Goal: Book appointment/travel/reservation

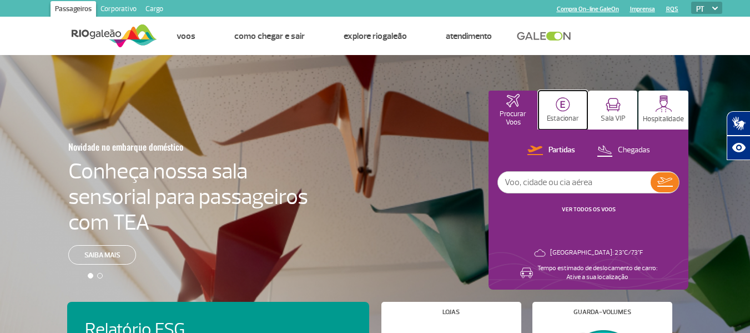
click at [568, 104] on img at bounding box center [563, 104] width 14 height 14
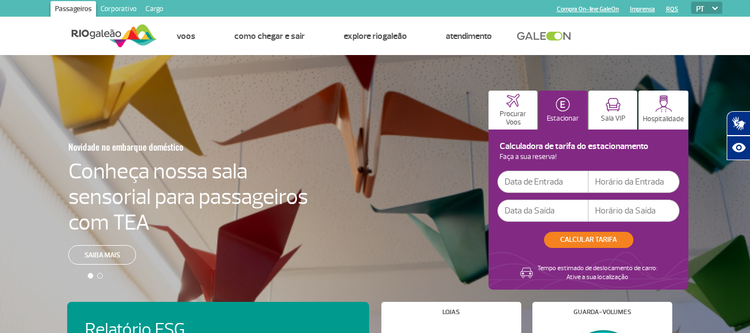
click at [537, 187] on input "text" at bounding box center [542, 181] width 91 height 22
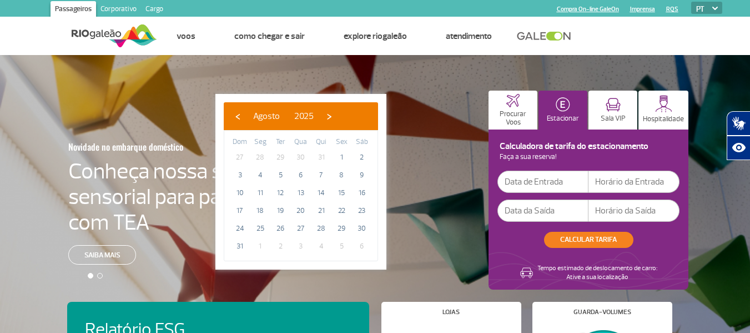
click at [489, 67] on div at bounding box center [379, 214] width 758 height 319
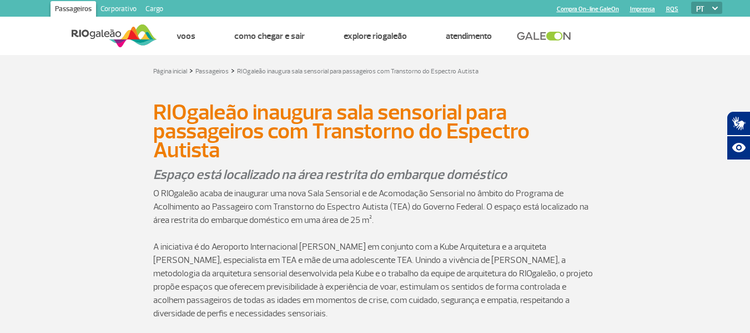
click at [91, 44] on img at bounding box center [114, 35] width 85 height 27
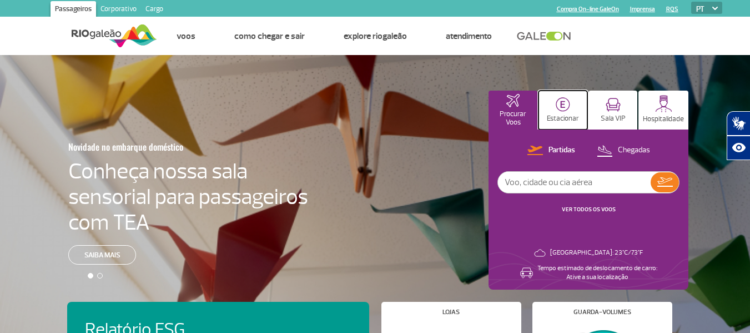
click at [565, 108] on img at bounding box center [563, 104] width 14 height 14
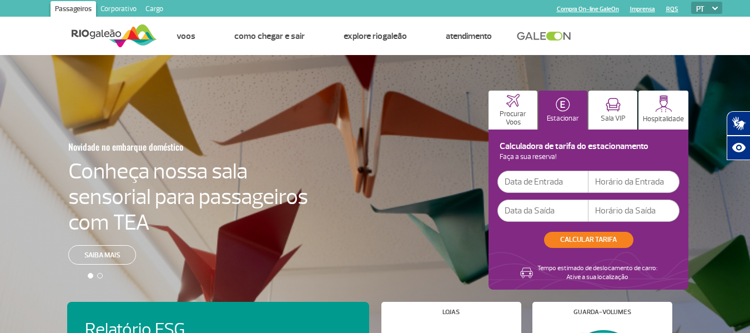
click at [546, 180] on input "text" at bounding box center [542, 181] width 91 height 22
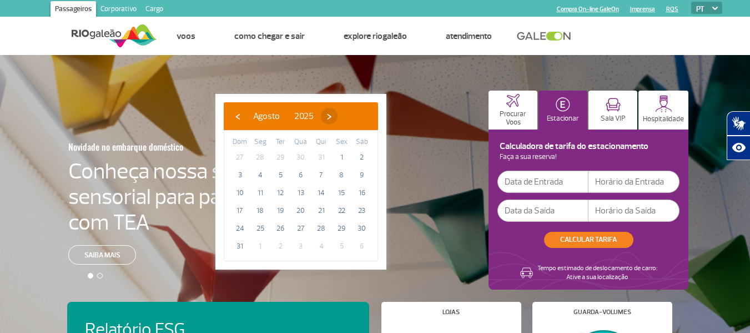
click at [338, 116] on span "›" at bounding box center [329, 116] width 17 height 17
click at [348, 116] on span "›" at bounding box center [339, 116] width 17 height 17
click at [341, 116] on span "›" at bounding box center [332, 116] width 17 height 17
click at [337, 178] on span "7" at bounding box center [342, 175] width 18 height 18
type input "07/11/2025"
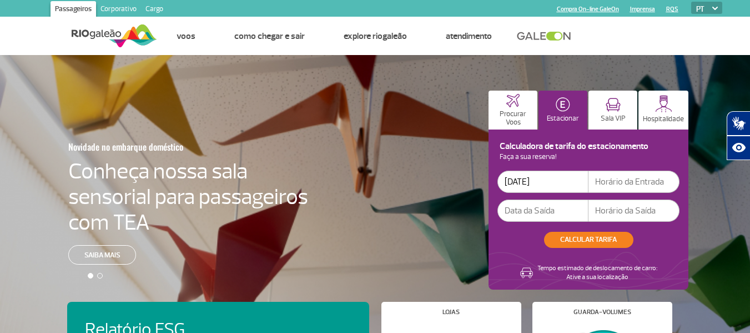
click at [553, 209] on input "text" at bounding box center [542, 210] width 91 height 22
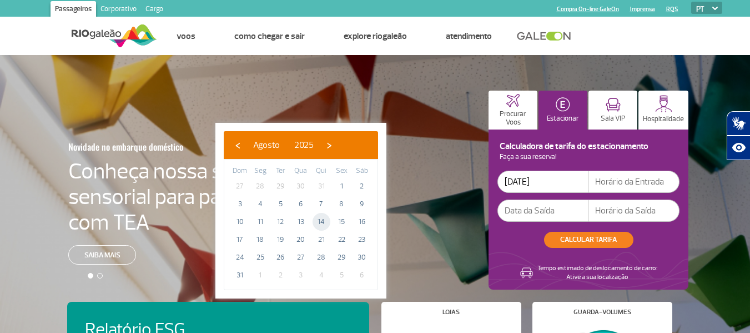
click at [324, 220] on span "14" at bounding box center [322, 222] width 18 height 18
type input "14/08/2025"
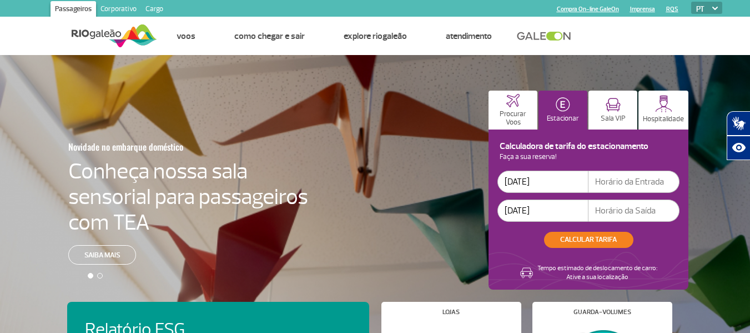
click at [645, 189] on input "text" at bounding box center [634, 181] width 91 height 22
type input "10:00"
click at [635, 211] on input "text" at bounding box center [634, 210] width 91 height 22
type input "19:00"
click at [582, 238] on button "CALCULAR TARIFA" at bounding box center [588, 240] width 89 height 16
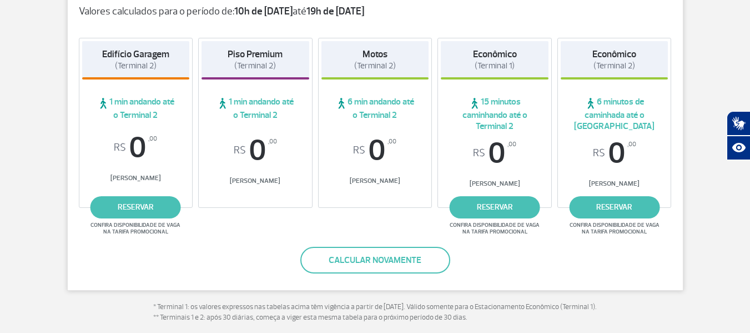
scroll to position [199, 0]
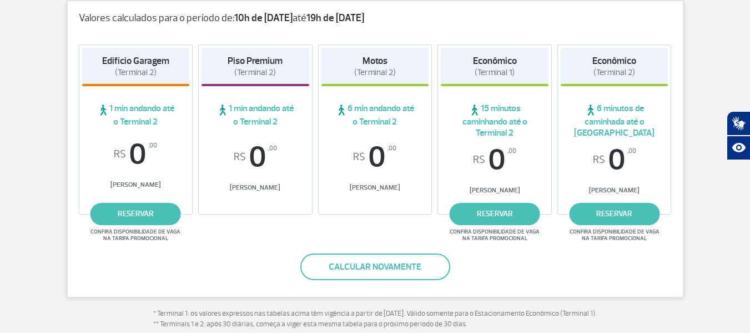
click at [149, 200] on div "Edifício Garagem (Terminal 2) 1 min andando até o Terminal 2 R$ 0 ,00 Tarifa Ba…" at bounding box center [136, 129] width 114 height 170
click at [148, 214] on link "reservar" at bounding box center [135, 214] width 90 height 22
